Goal: Information Seeking & Learning: Learn about a topic

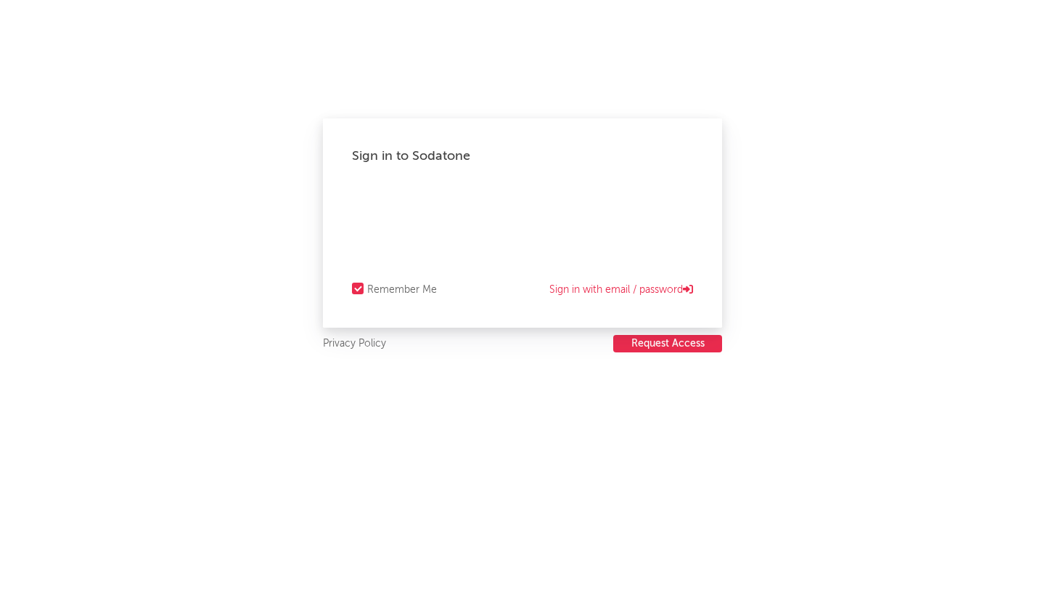
select select "recorded_music"
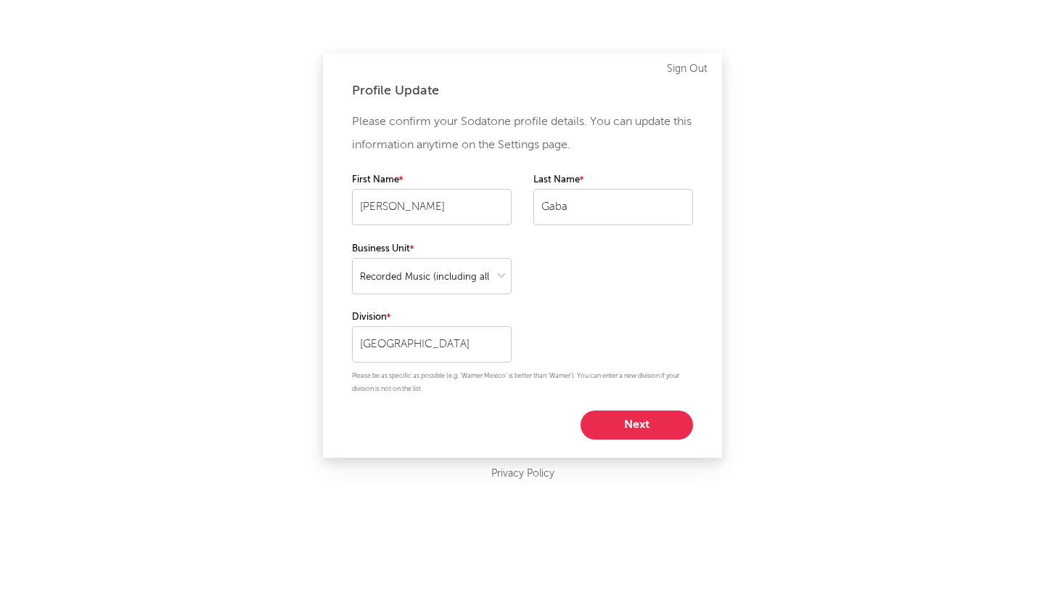
click at [628, 423] on button "Next" at bounding box center [637, 424] width 113 height 29
select select "other"
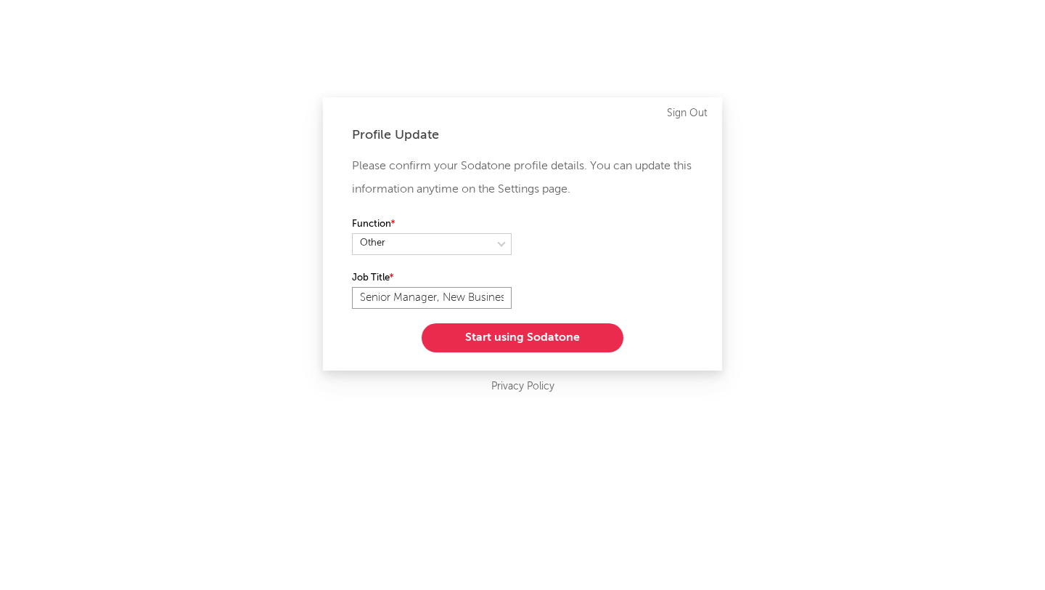
click at [457, 288] on input "Senior Manager, New Business, Sync and Licensing" at bounding box center [432, 298] width 160 height 22
drag, startPoint x: 439, startPoint y: 295, endPoint x: 335, endPoint y: 296, distance: 104.6
click at [335, 296] on div "Profile Update Please confirm your Sodatone profile details. You can update thi…" at bounding box center [522, 233] width 399 height 273
type input "New Business, Sync and Licensing"
click at [395, 245] on select at bounding box center [432, 244] width 160 height 22
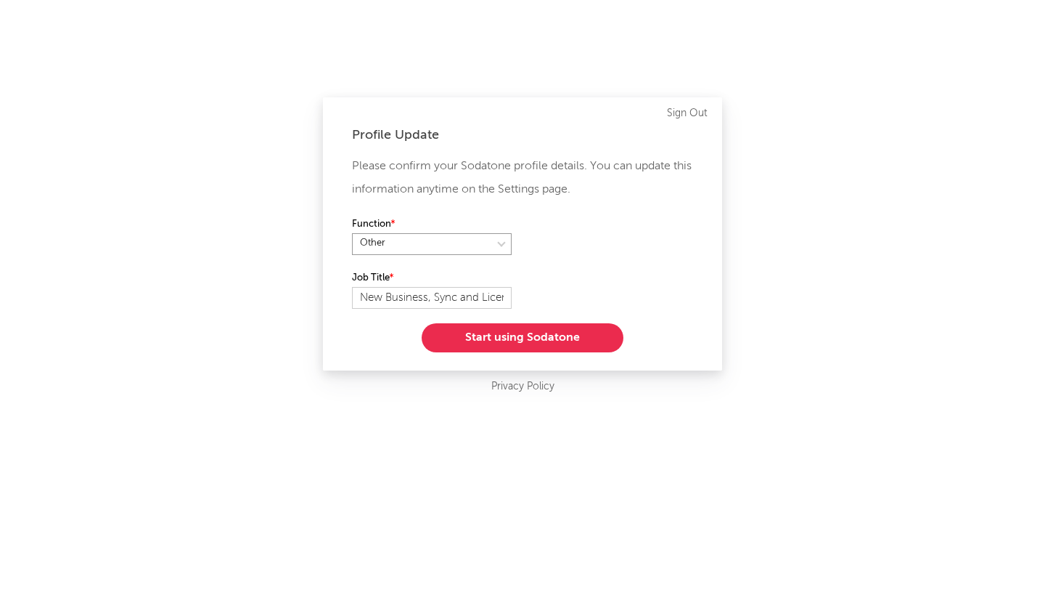
select select "anr_research"
click at [352, 233] on select at bounding box center [432, 244] width 160 height 22
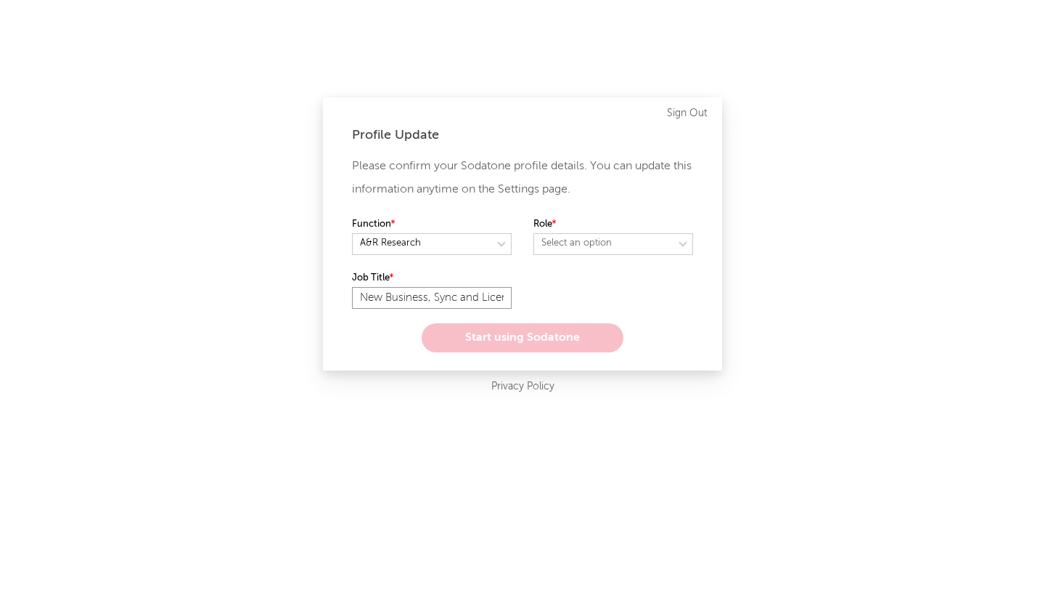
click at [412, 295] on input "New Business, Sync and Licensing" at bounding box center [432, 298] width 160 height 22
click at [367, 297] on input "New Business, Sync and Licensing" at bounding box center [432, 298] width 160 height 22
click at [619, 240] on select "Select an option" at bounding box center [614, 244] width 160 height 22
select select "director_vp"
click at [534, 233] on select "Select an option" at bounding box center [614, 244] width 160 height 22
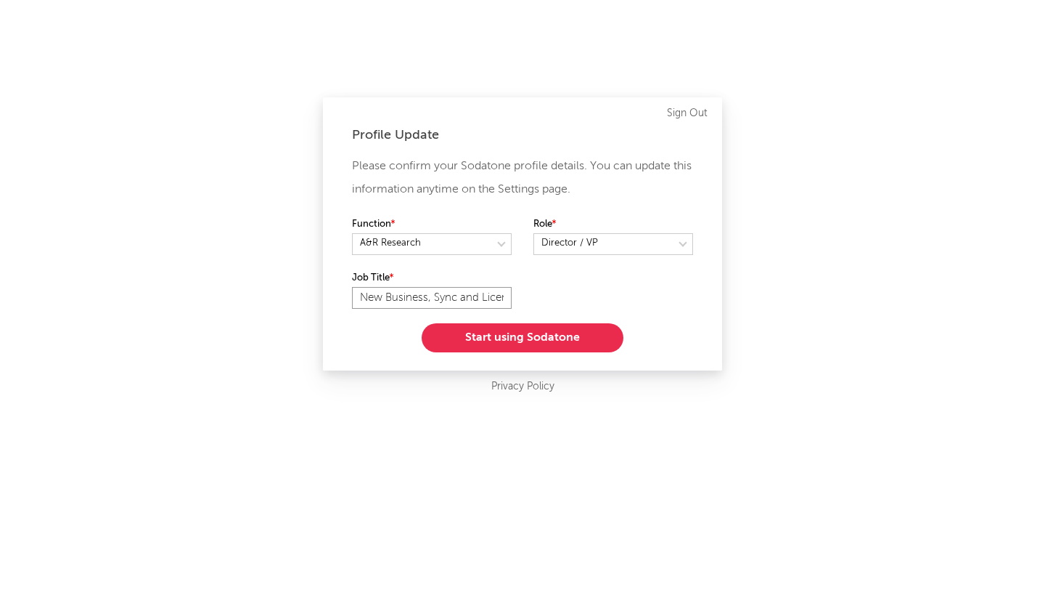
click at [370, 299] on input "New Business, Sync and Licensing" at bounding box center [432, 298] width 160 height 22
type input "New Business, Sync and Licensing"
click at [479, 327] on button "Start using Sodatone" at bounding box center [523, 337] width 202 height 29
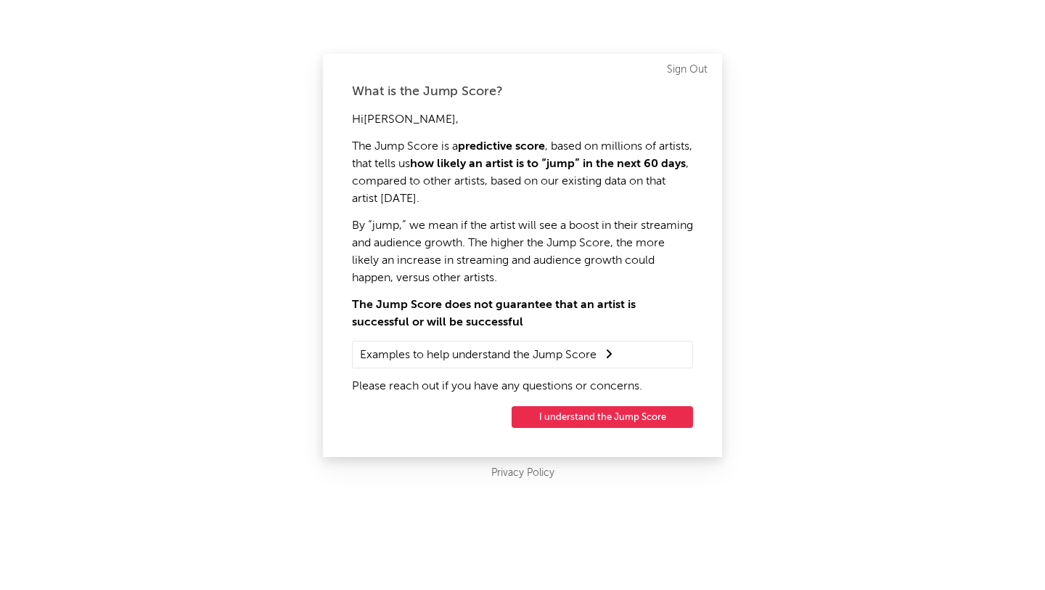
click at [555, 418] on button "I understand the Jump Score" at bounding box center [603, 417] width 182 height 22
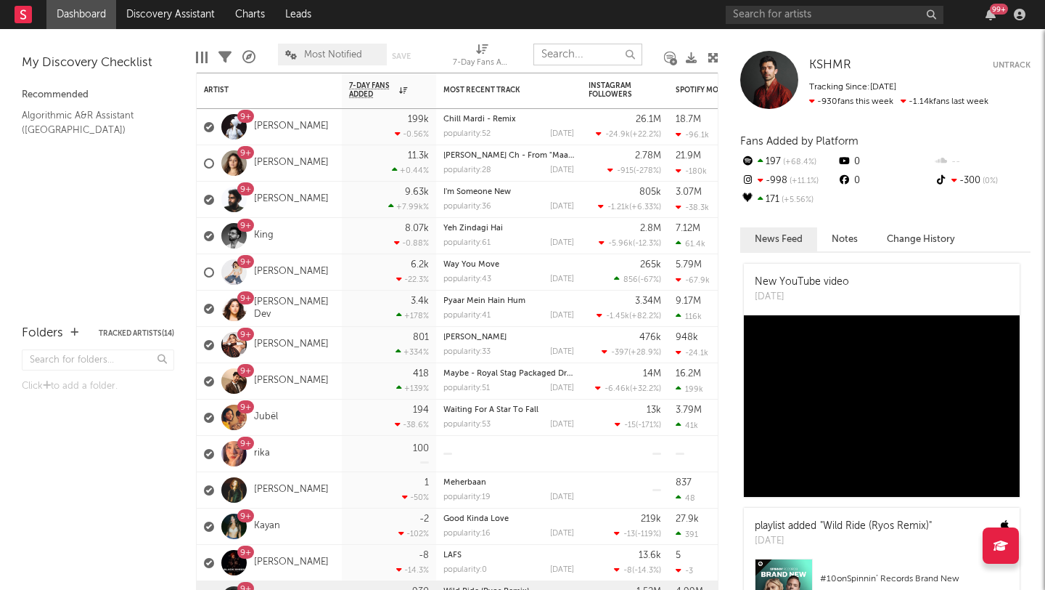
click at [552, 54] on input "text" at bounding box center [588, 55] width 109 height 22
type input "a"
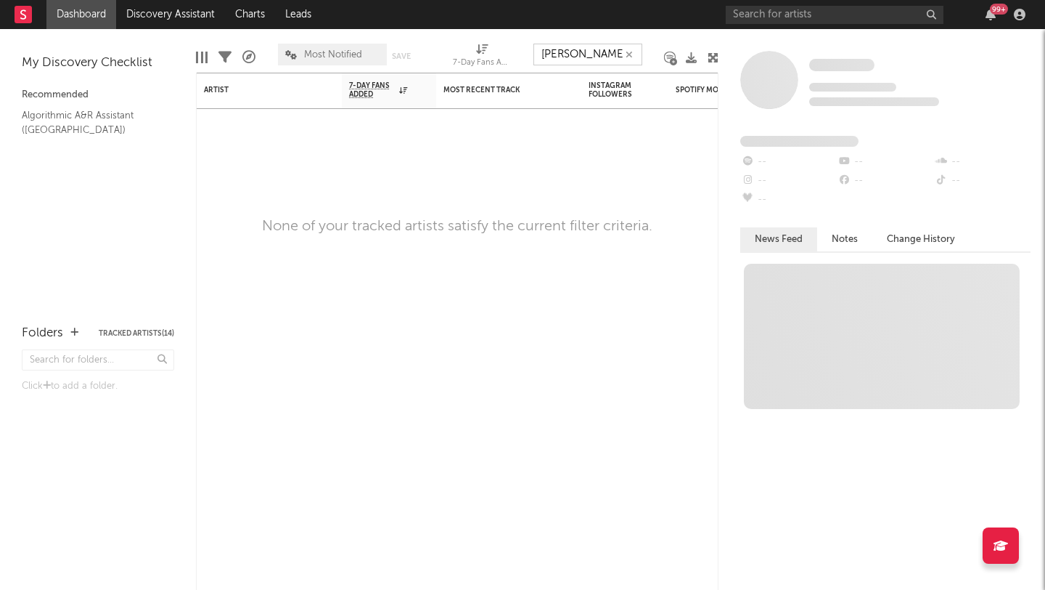
click at [568, 54] on input "[PERSON_NAME]" at bounding box center [588, 55] width 109 height 22
type input "[PERSON_NAME]"
click at [635, 52] on button "button" at bounding box center [630, 55] width 12 height 14
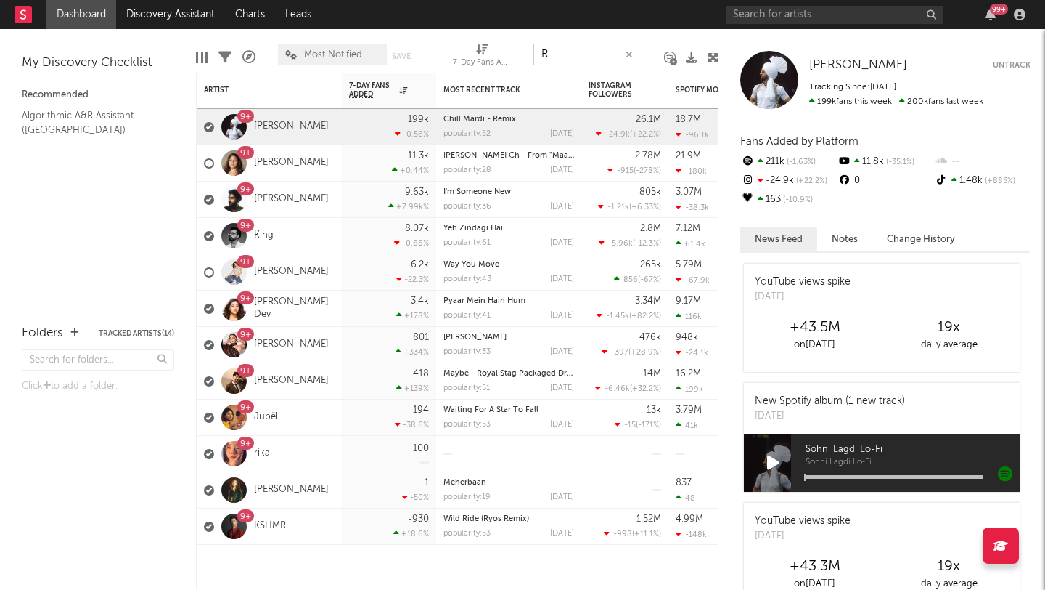
type input "R"
click at [715, 61] on icon at bounding box center [713, 57] width 11 height 11
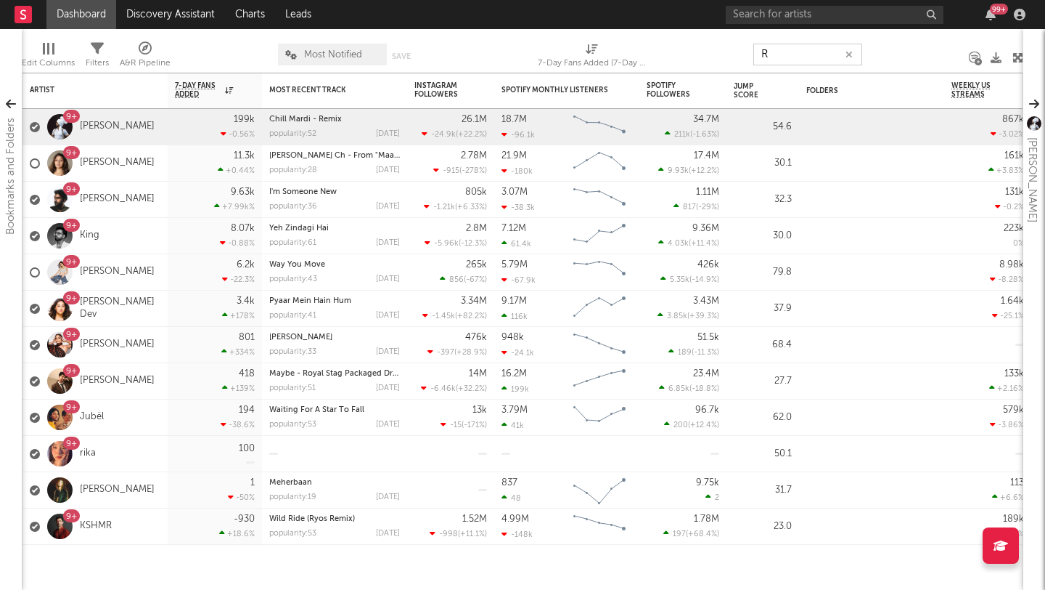
click at [856, 55] on input "R" at bounding box center [808, 55] width 109 height 22
click at [852, 52] on icon "button" at bounding box center [849, 54] width 7 height 9
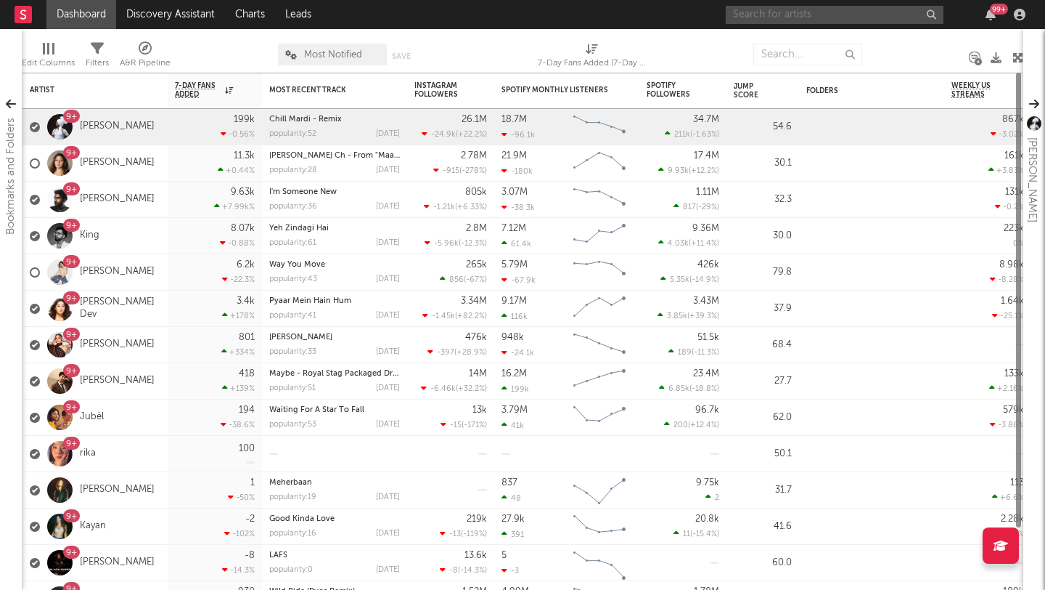
click at [793, 14] on input "text" at bounding box center [835, 15] width 218 height 18
click at [775, 11] on input "Rehman" at bounding box center [835, 15] width 218 height 18
drag, startPoint x: 783, startPoint y: 19, endPoint x: 529, endPoint y: -4, distance: 255.1
click at [529, 0] on html "Dashboard Discovery Assistant Charts Leads Rehman 99 + Notifications Settings M…" at bounding box center [522, 295] width 1045 height 590
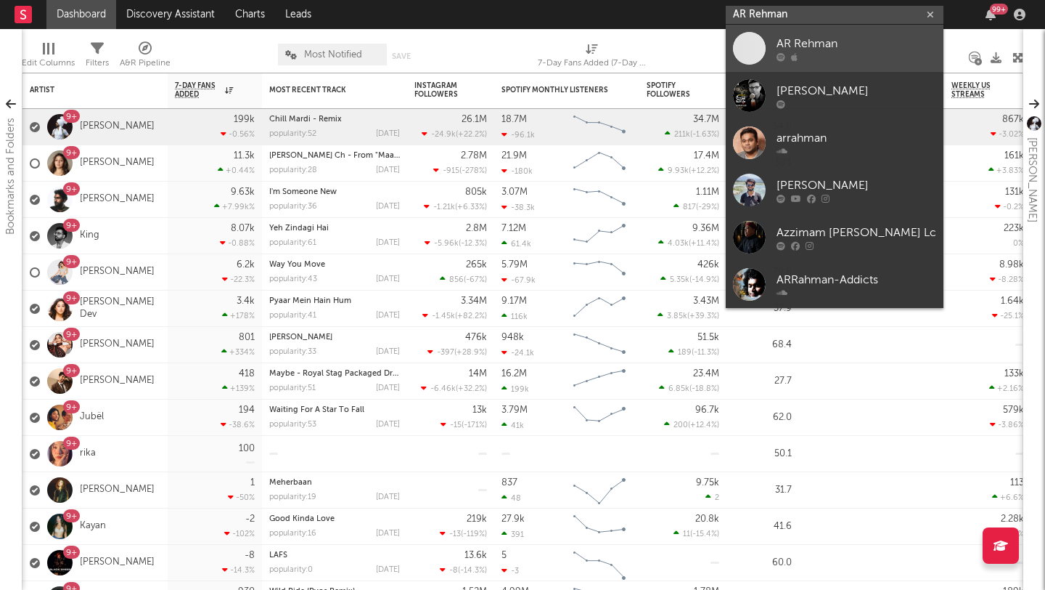
type input "AR Rehman"
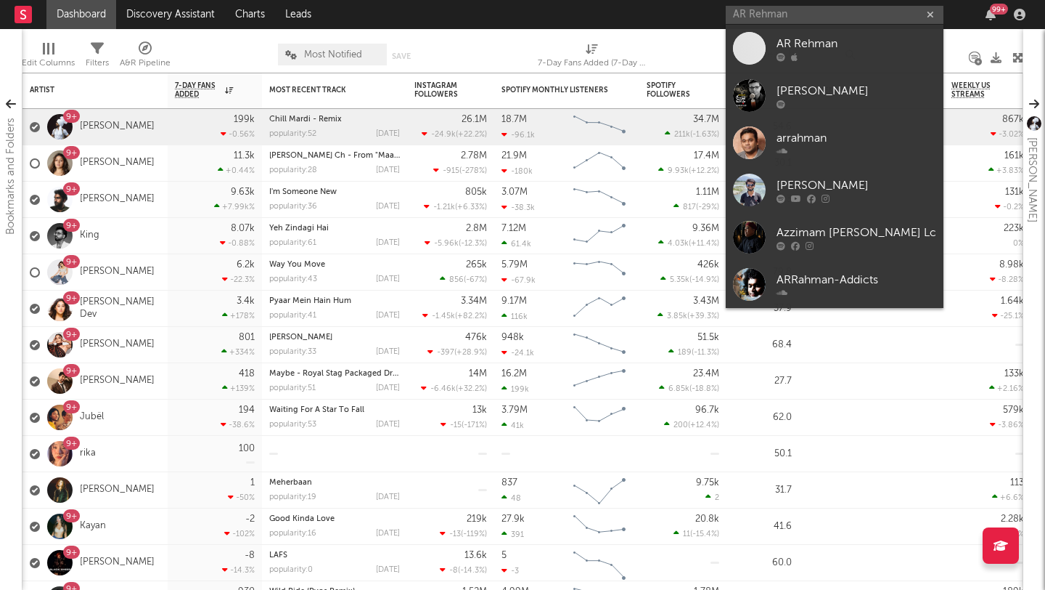
click at [855, 44] on div "AR Rehman" at bounding box center [857, 43] width 160 height 17
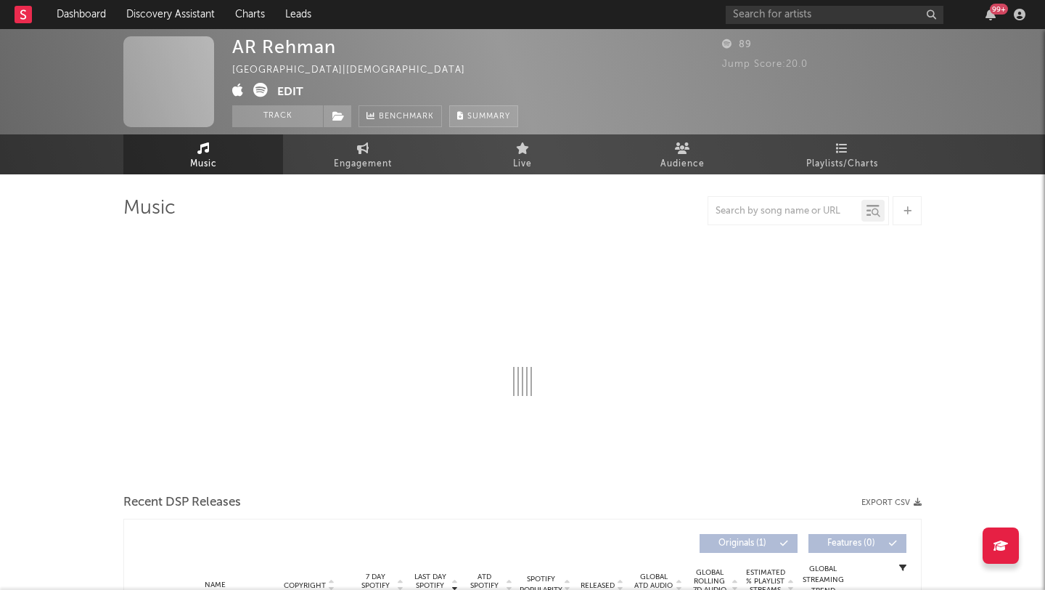
select select "6m"
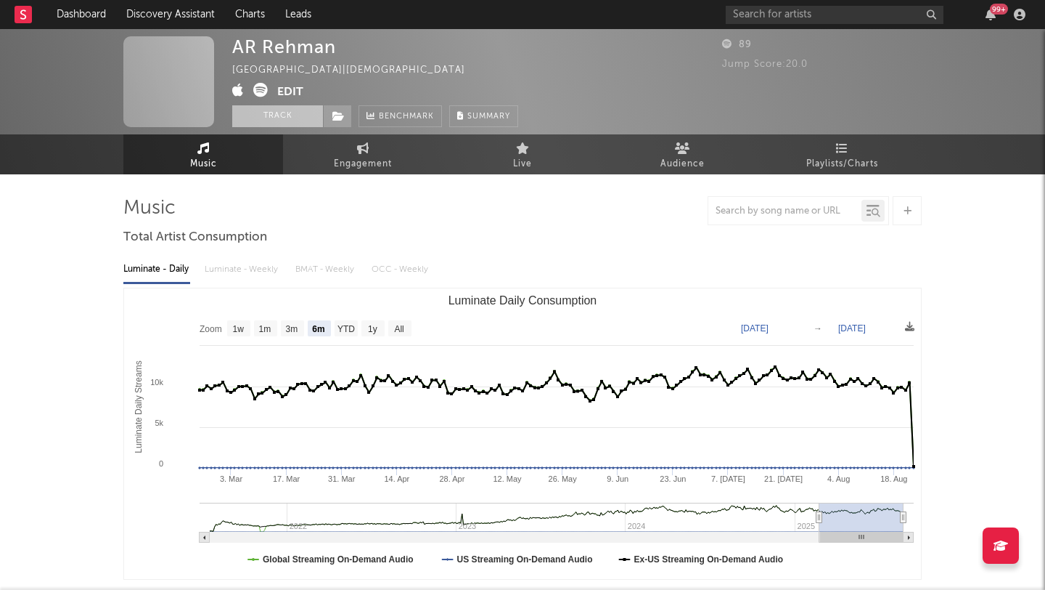
click at [293, 122] on button "Track" at bounding box center [277, 116] width 91 height 22
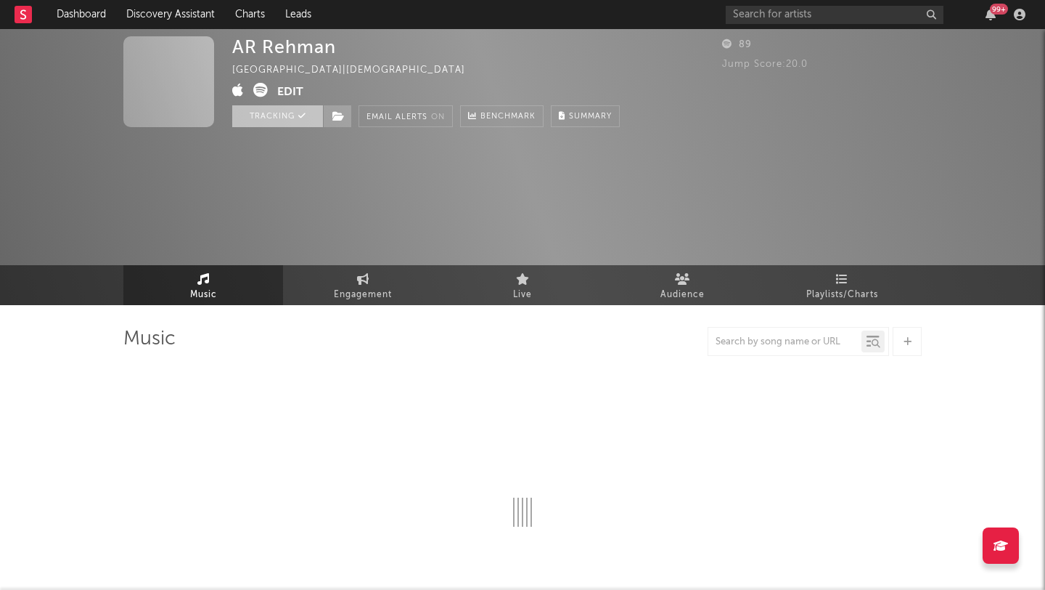
select select "6m"
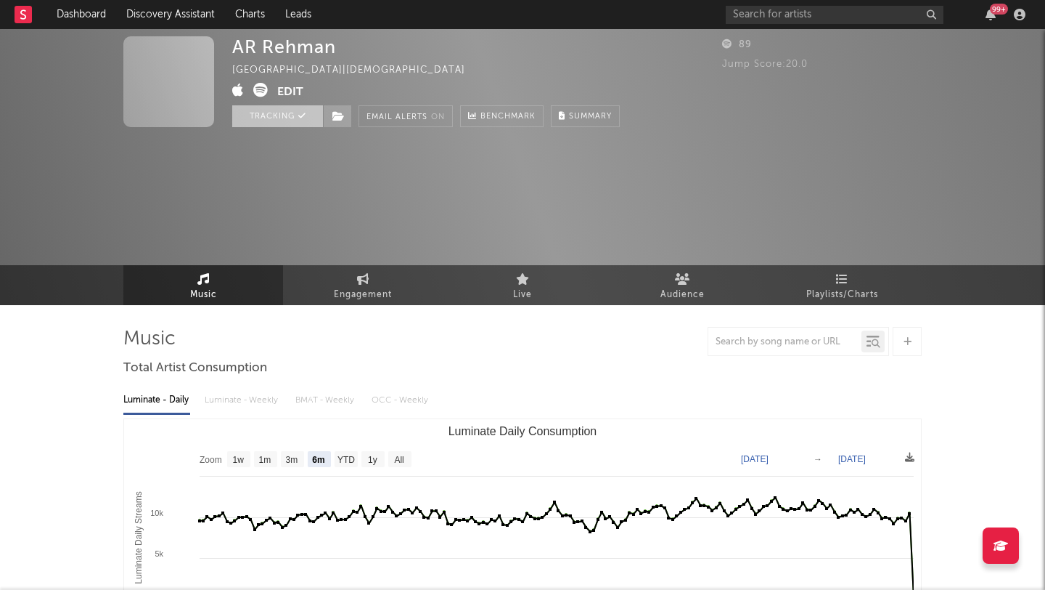
select select "6m"
click at [253, 394] on div "Luminate - Daily Luminate - Weekly BMAT - Weekly OCC - Weekly" at bounding box center [522, 400] width 799 height 25
click at [161, 401] on div "Luminate - Daily" at bounding box center [156, 400] width 67 height 25
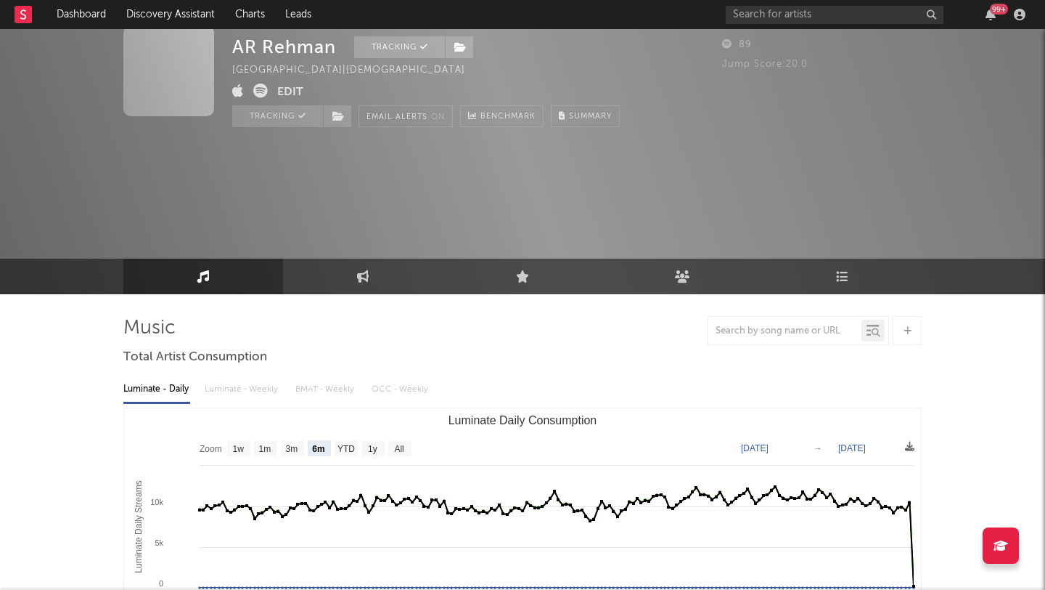
scroll to position [12, 0]
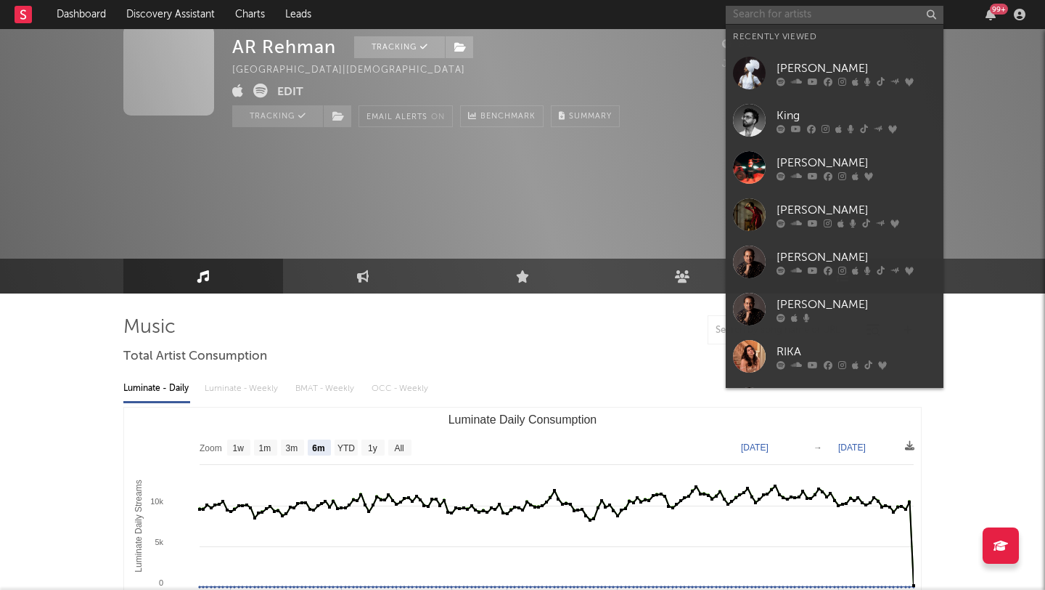
click at [784, 17] on input "text" at bounding box center [835, 15] width 218 height 18
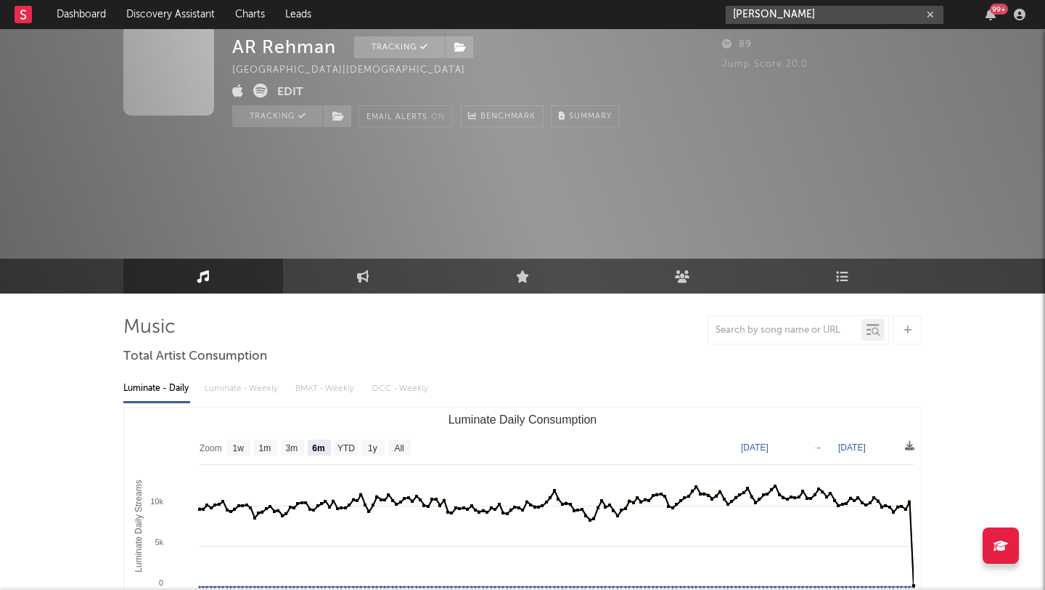
click at [744, 16] on input "[PERSON_NAME]" at bounding box center [835, 15] width 218 height 18
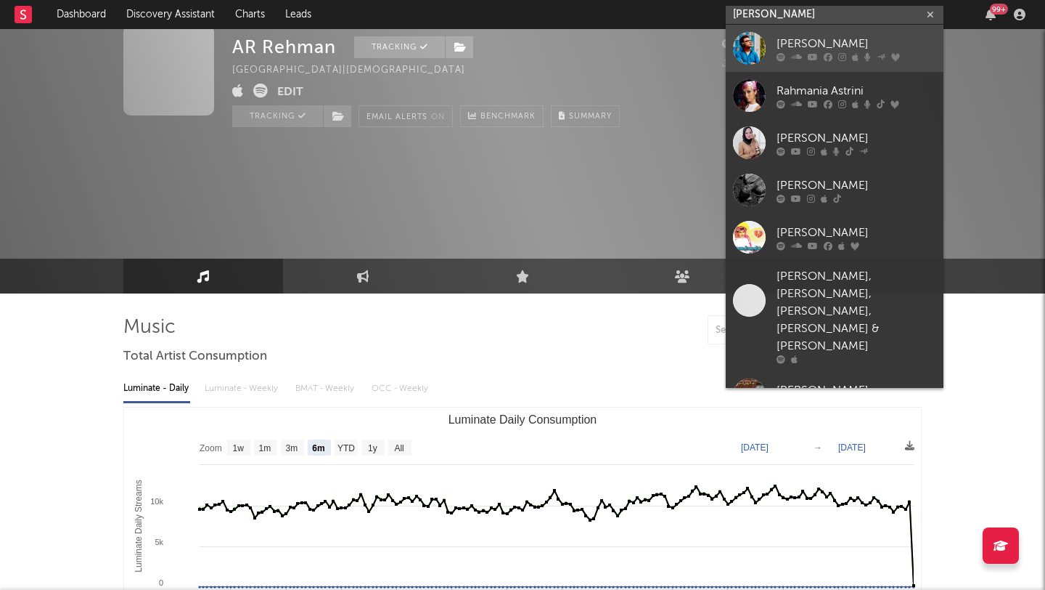
type input "[PERSON_NAME]"
click at [795, 46] on div "[PERSON_NAME]" at bounding box center [857, 43] width 160 height 17
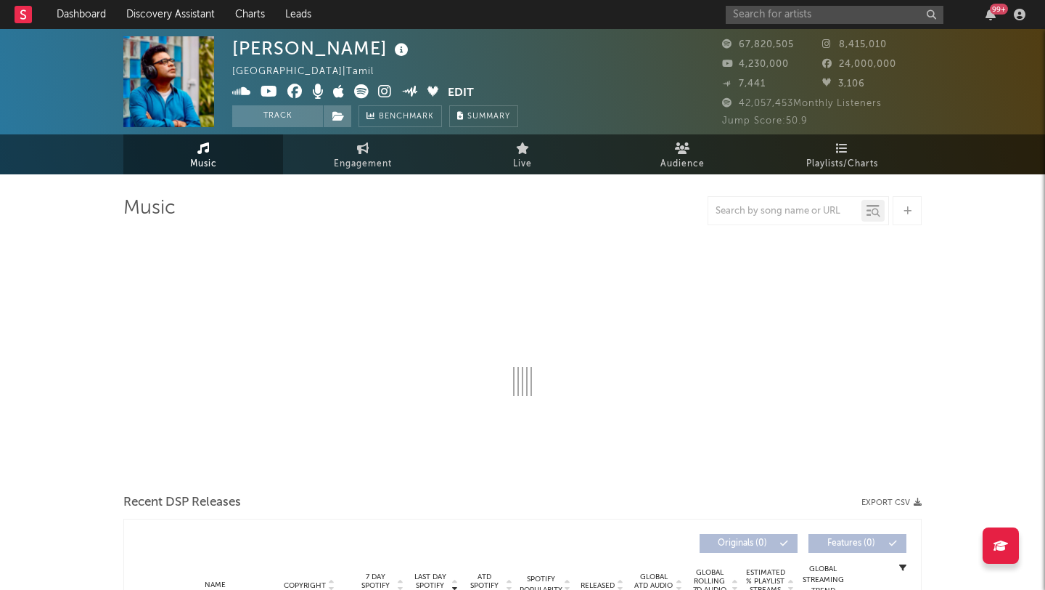
select select "6m"
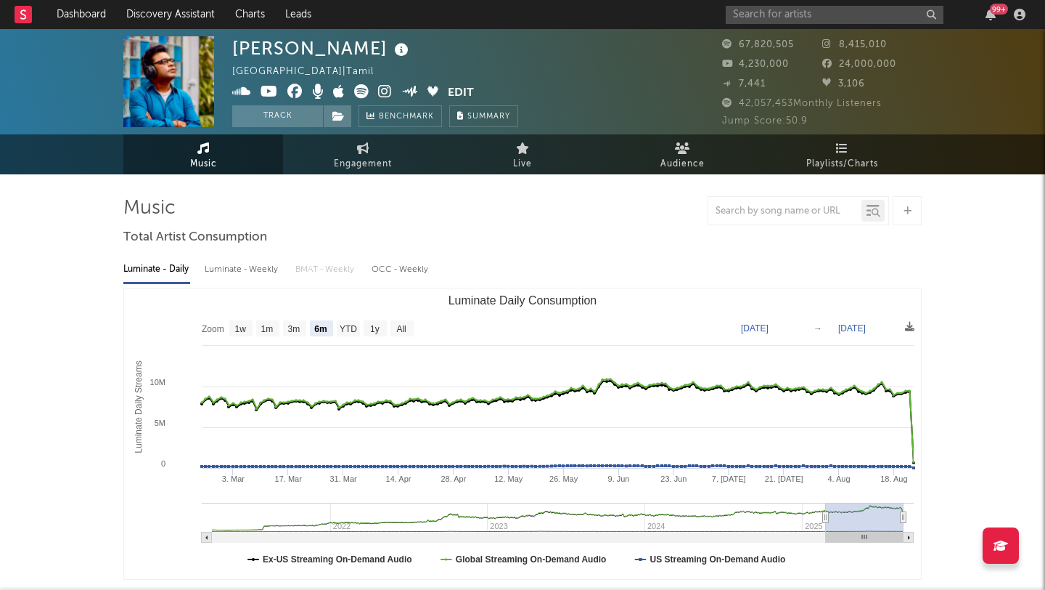
click at [761, 118] on span "Jump Score: 50.9" at bounding box center [765, 120] width 86 height 9
click at [732, 113] on div "Jump Score: 50.9" at bounding box center [822, 121] width 200 height 17
click at [380, 152] on link "Engagement" at bounding box center [363, 154] width 160 height 40
select select "1w"
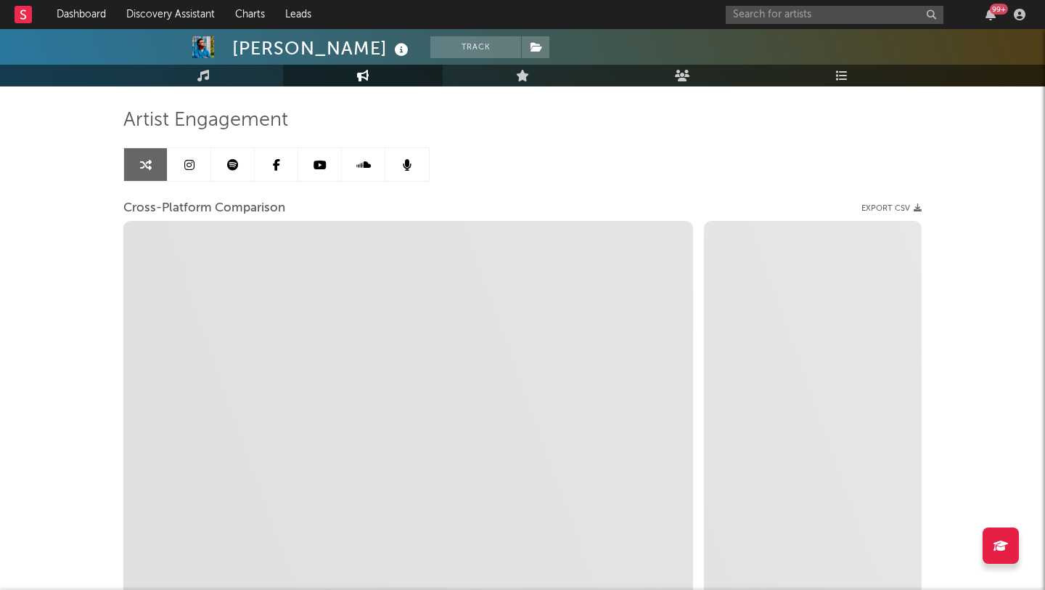
scroll to position [86, 0]
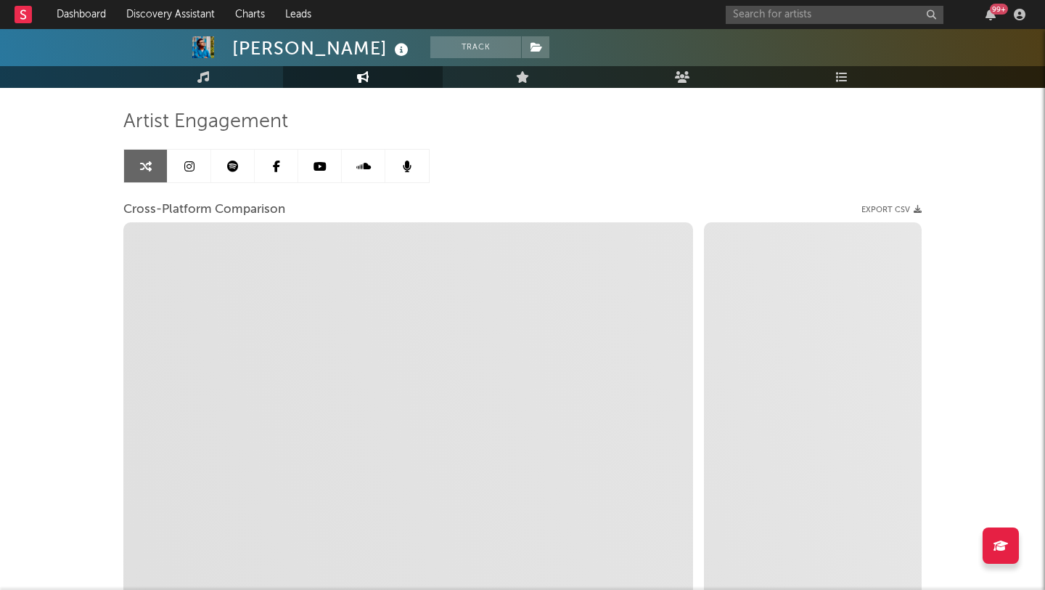
click at [232, 167] on icon at bounding box center [233, 166] width 12 height 12
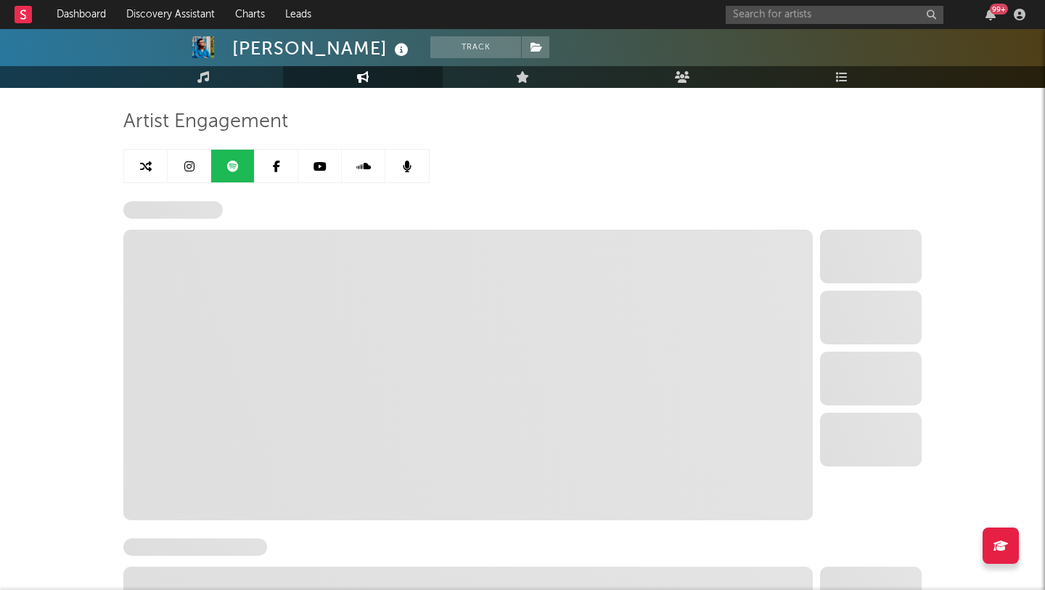
select select "6m"
select select "1w"
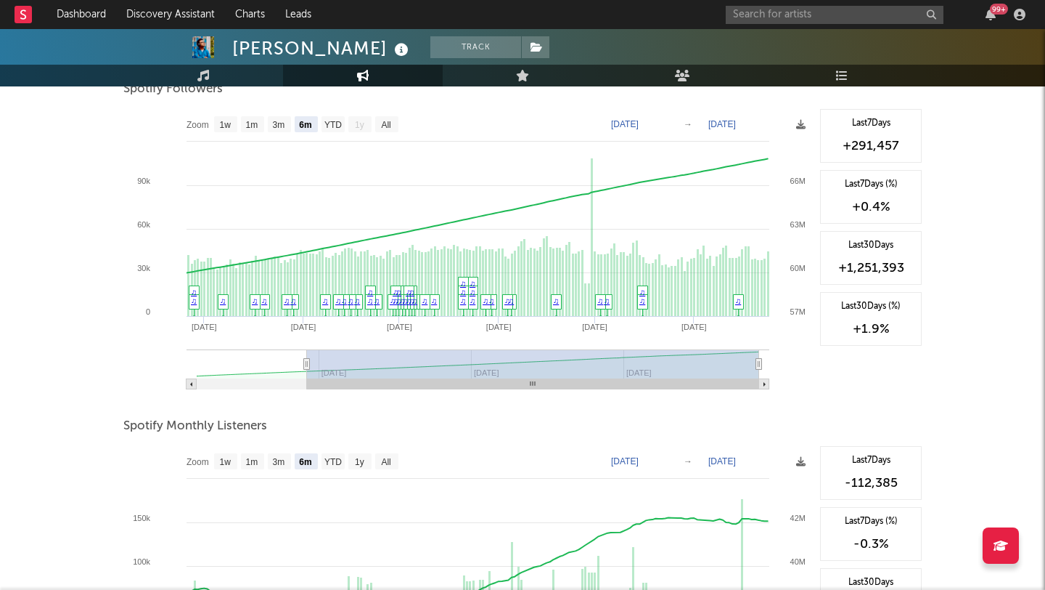
scroll to position [208, 0]
click at [327, 118] on rect at bounding box center [333, 123] width 23 height 16
select select "YTD"
type input "[DATE]"
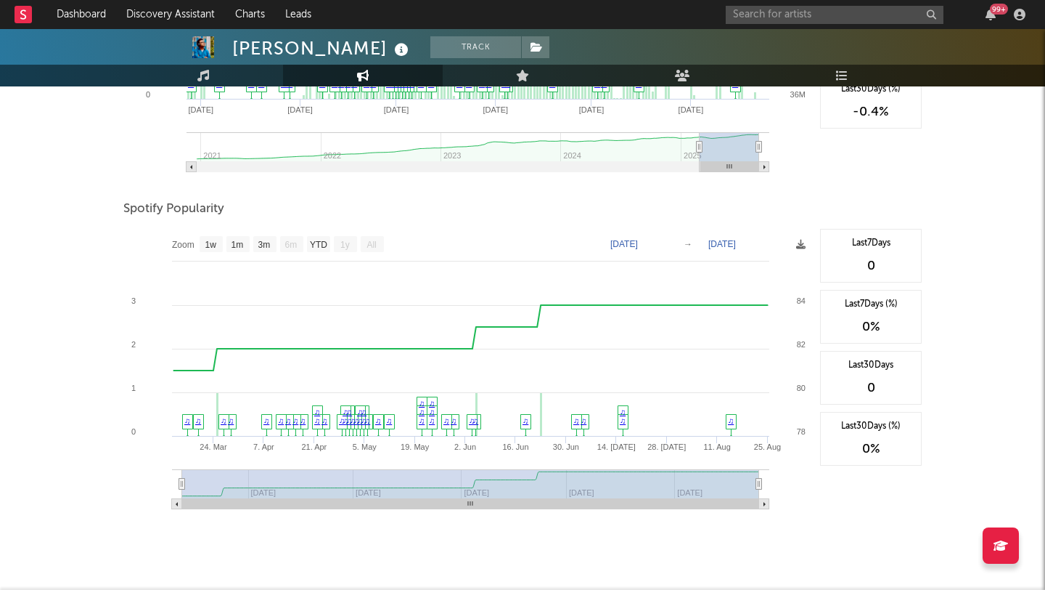
scroll to position [792, 0]
